Goal: Check status: Check status

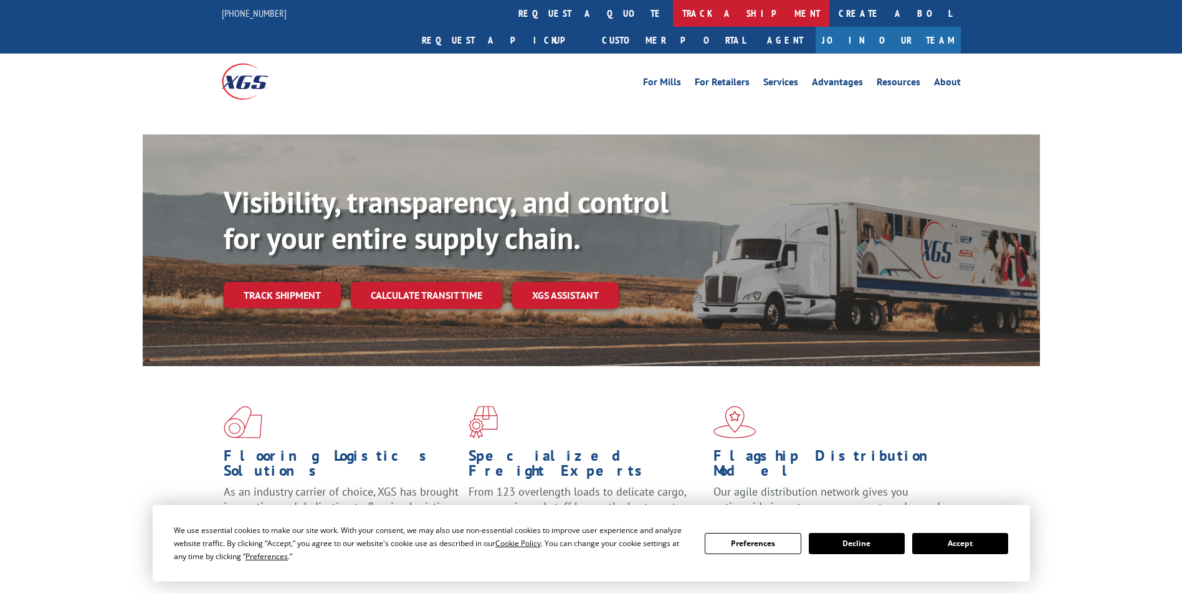
click at [673, 16] on link "track a shipment" at bounding box center [751, 13] width 156 height 27
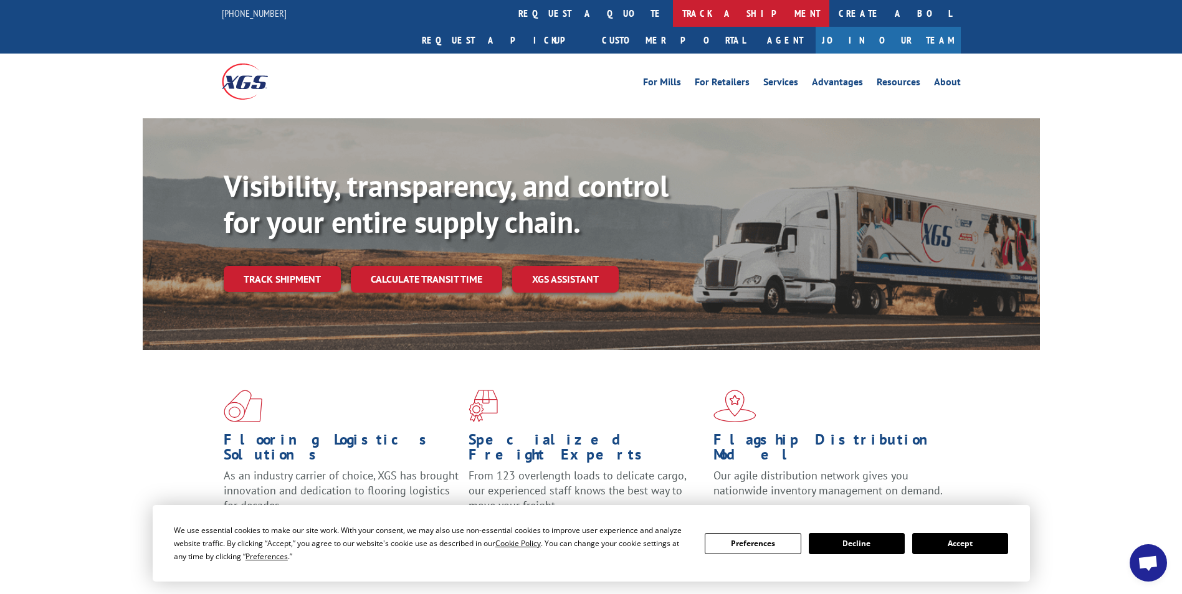
click at [673, 7] on link "track a shipment" at bounding box center [751, 13] width 156 height 27
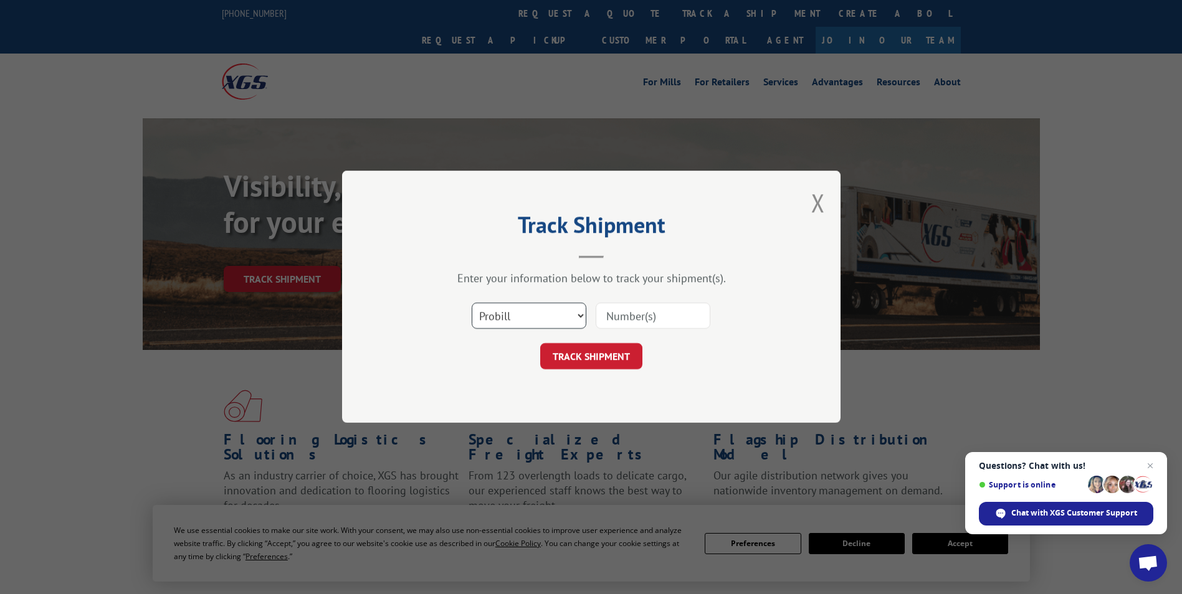
click at [579, 315] on select "Select category... Probill BOL PO" at bounding box center [529, 316] width 115 height 26
select select "bol"
click at [472, 303] on select "Select category... Probill BOL PO" at bounding box center [529, 316] width 115 height 26
click at [621, 319] on input at bounding box center [653, 316] width 115 height 26
paste input "6006077"
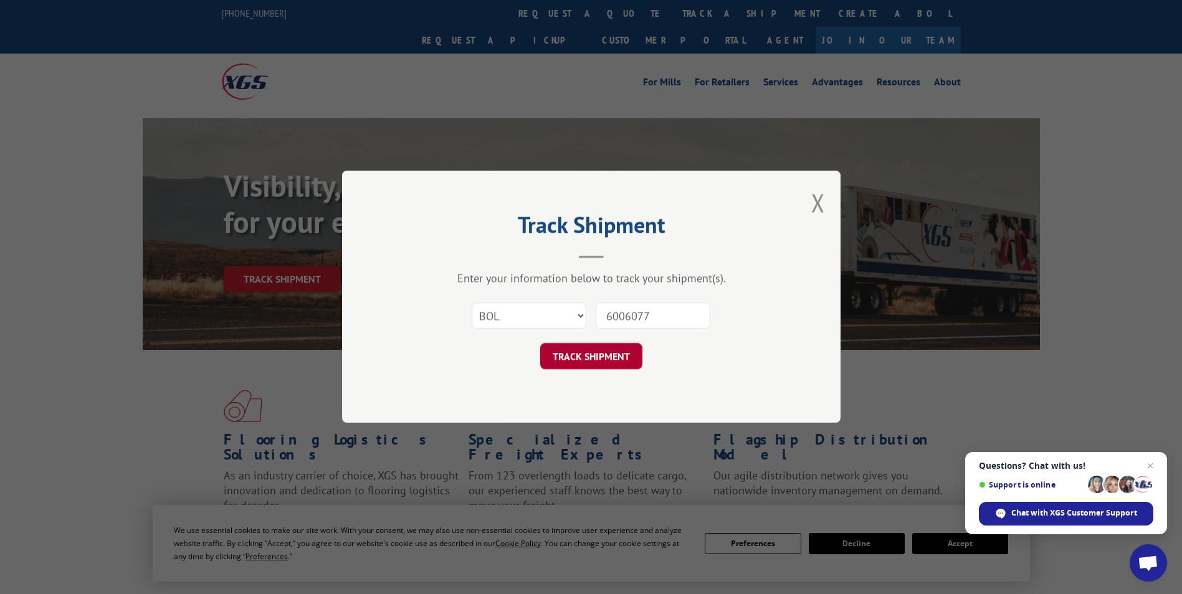
type input "6006077"
click at [589, 353] on button "TRACK SHIPMENT" at bounding box center [591, 357] width 102 height 26
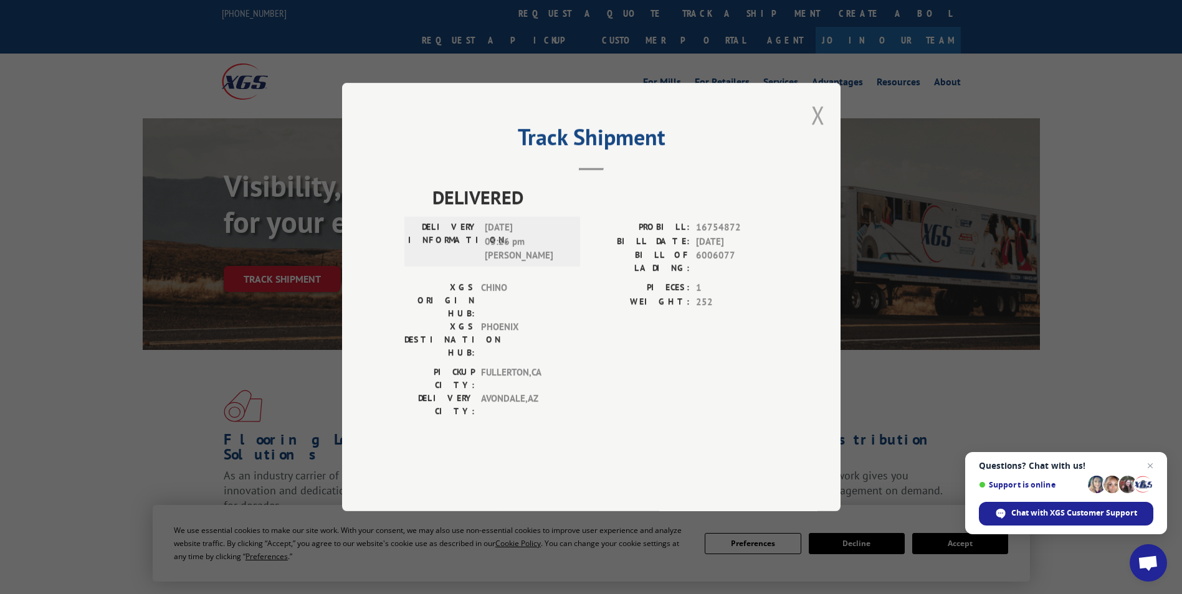
click at [816, 131] on button "Close modal" at bounding box center [818, 114] width 14 height 33
